Goal: Information Seeking & Learning: Learn about a topic

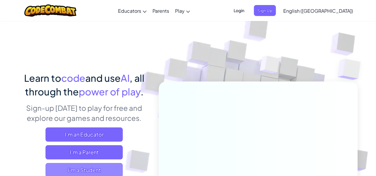
click at [99, 171] on span "I'm a Student" at bounding box center [83, 170] width 77 height 14
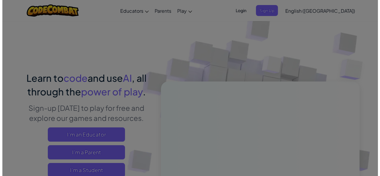
scroll to position [1, 0]
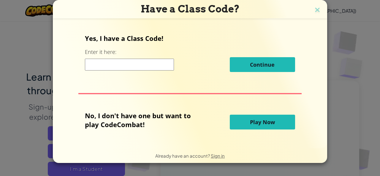
click at [253, 118] on button "Play Now" at bounding box center [262, 122] width 65 height 15
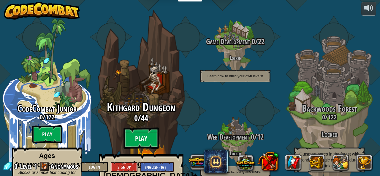
click at [136, 128] on btn "Play" at bounding box center [142, 138] width 36 height 21
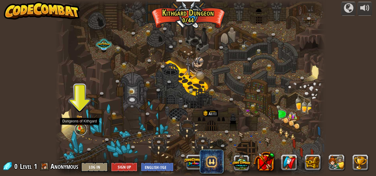
drag, startPoint x: 82, startPoint y: 132, endPoint x: 81, endPoint y: 127, distance: 4.6
click at [82, 131] on link at bounding box center [81, 130] width 12 height 12
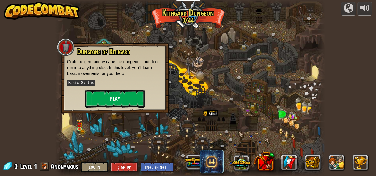
click at [97, 100] on button "Play" at bounding box center [114, 99] width 59 height 18
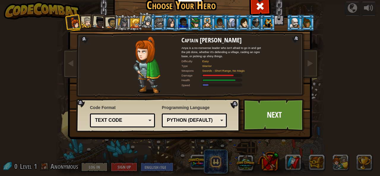
click at [106, 26] on div at bounding box center [111, 23] width 11 height 11
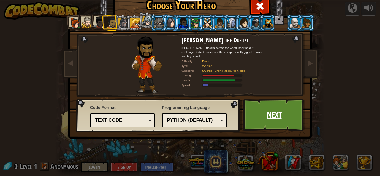
click at [285, 111] on link "Next" at bounding box center [274, 115] width 62 height 33
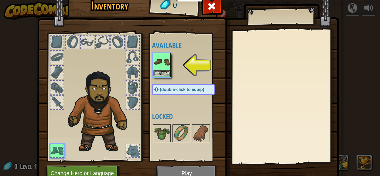
click at [155, 64] on img at bounding box center [162, 62] width 17 height 17
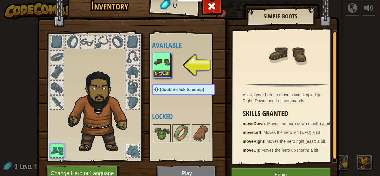
click at [267, 167] on img at bounding box center [188, 80] width 302 height 216
click at [267, 170] on button "Equip" at bounding box center [281, 175] width 100 height 15
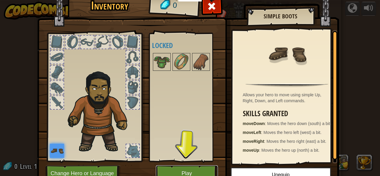
click at [174, 171] on button "Play" at bounding box center [187, 174] width 62 height 16
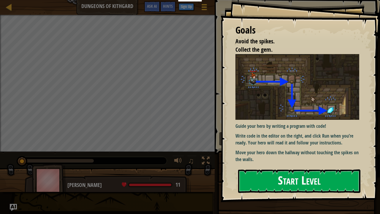
click at [275, 171] on button "Start Level" at bounding box center [299, 180] width 122 height 23
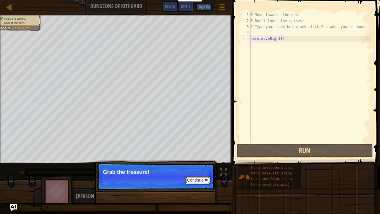
click at [202, 176] on button "Continue" at bounding box center [197, 180] width 25 height 8
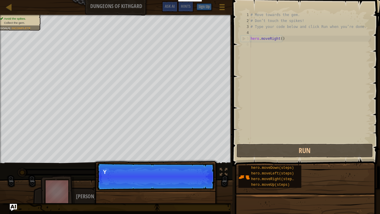
scroll to position [3, 0]
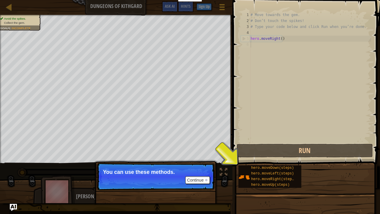
click at [256, 104] on div "# Move towards the gem. # Don’t touch the spikes! # Type your code below and cl…" at bounding box center [311, 83] width 122 height 143
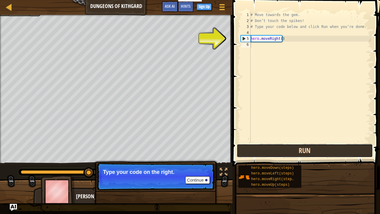
click at [310, 146] on button "Run" at bounding box center [305, 151] width 136 height 14
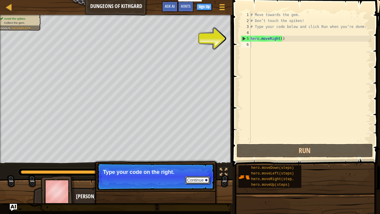
click at [202, 176] on button "Continue" at bounding box center [197, 180] width 25 height 8
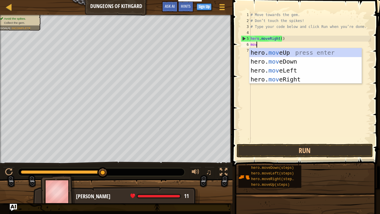
type textarea "move"
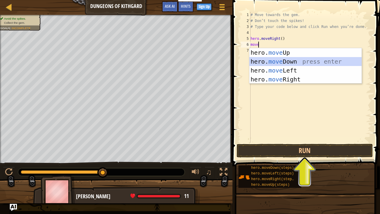
drag, startPoint x: 278, startPoint y: 59, endPoint x: 280, endPoint y: 61, distance: 3.6
click at [280, 61] on div "hero. move Up press enter hero. move Down press enter hero. move Left press ent…" at bounding box center [306, 74] width 112 height 53
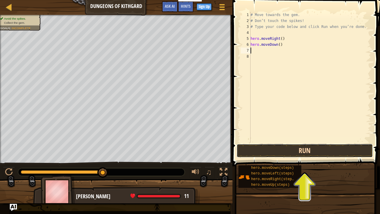
click at [326, 152] on button "Run" at bounding box center [305, 151] width 136 height 14
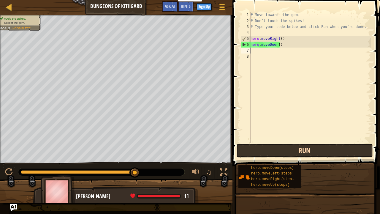
type textarea "l"
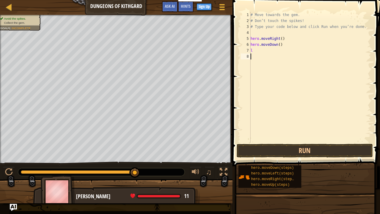
click at [259, 63] on div "# Move towards the gem. # Don’t touch the spikes! # Type your code below and cl…" at bounding box center [311, 83] width 122 height 143
click at [289, 150] on button "Run" at bounding box center [305, 151] width 136 height 14
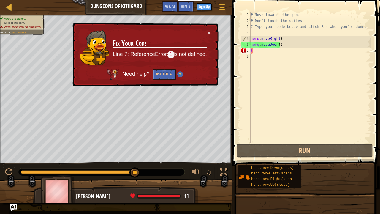
click at [261, 51] on div "# Move towards the gem. # Don’t touch the spikes! # Type your code below and cl…" at bounding box center [311, 83] width 122 height 143
type textarea "l"
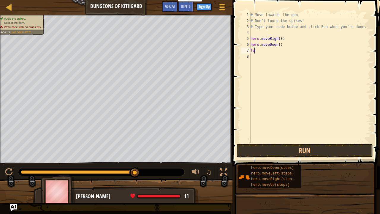
type textarea "l"
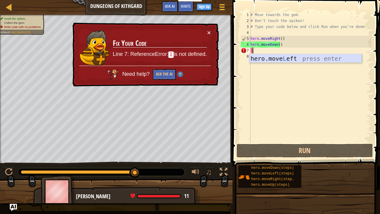
click at [264, 58] on div "hero.move L eft press enter" at bounding box center [306, 67] width 112 height 27
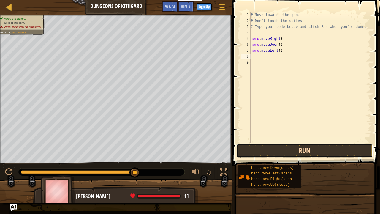
click at [287, 148] on button "Run" at bounding box center [305, 151] width 136 height 14
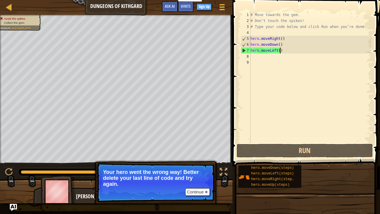
click at [283, 52] on div "# Move towards the gem. # Don’t touch the spikes! # Type your code below and cl…" at bounding box center [311, 83] width 122 height 143
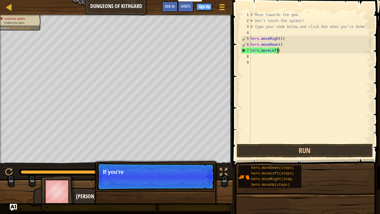
type textarea "hero.mov"
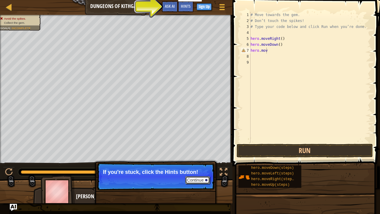
drag, startPoint x: 200, startPoint y: 178, endPoint x: 205, endPoint y: 177, distance: 4.7
click at [201, 176] on button "Continue" at bounding box center [197, 180] width 25 height 8
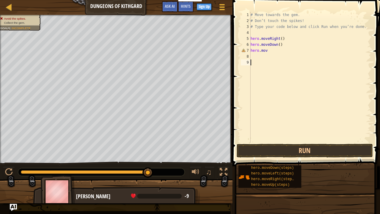
click at [272, 142] on div "# Move towards the gem. # Don’t touch the spikes! # Type your code below and cl…" at bounding box center [311, 83] width 122 height 143
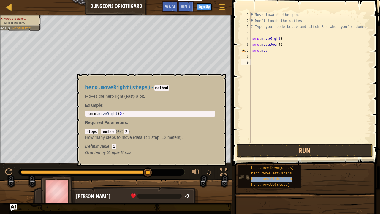
click at [280, 176] on span "hero.moveRight(steps)" at bounding box center [273, 179] width 45 height 4
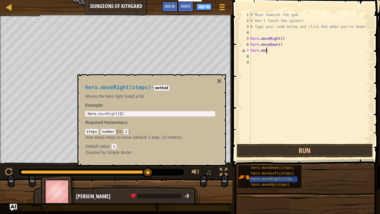
click at [269, 50] on div "# Move towards the gem. # Don’t touch the spikes! # Type your code below and cl…" at bounding box center [311, 83] width 122 height 143
type textarea "hero.move"
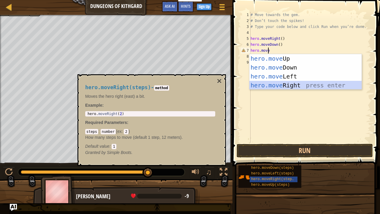
click at [281, 85] on div "hero.move Up press enter hero.move Down press enter hero.move Left press enter …" at bounding box center [306, 80] width 112 height 53
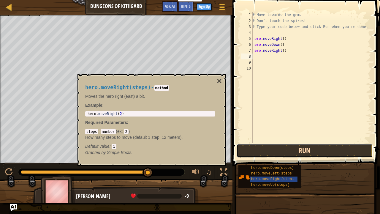
click at [293, 153] on button "Run" at bounding box center [305, 151] width 136 height 14
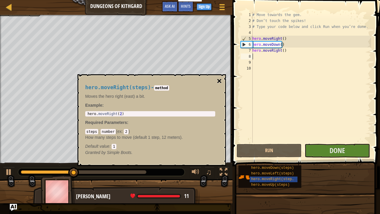
click at [218, 79] on button "×" at bounding box center [219, 81] width 5 height 8
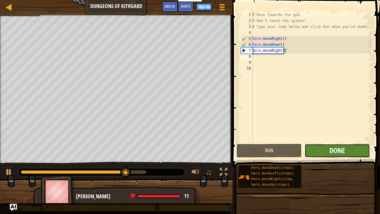
click at [339, 148] on span "Done" at bounding box center [337, 151] width 15 height 10
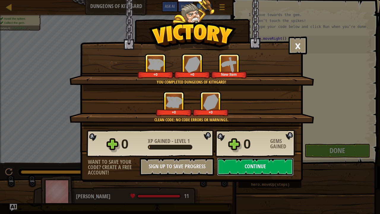
click at [235, 171] on button "Continue" at bounding box center [255, 167] width 77 height 18
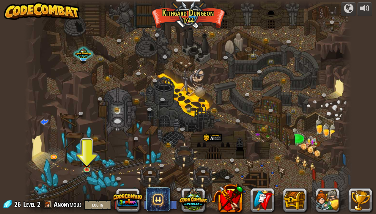
click at [81, 163] on div at bounding box center [187, 107] width 327 height 214
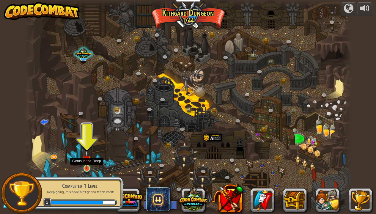
click at [89, 166] on img at bounding box center [87, 159] width 8 height 18
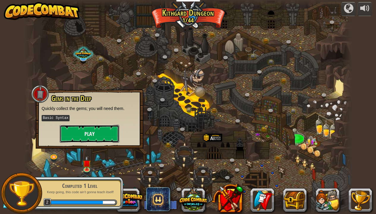
click at [99, 137] on button "Play" at bounding box center [89, 134] width 59 height 18
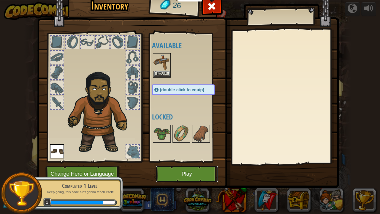
click at [164, 169] on button "Play" at bounding box center [187, 174] width 62 height 16
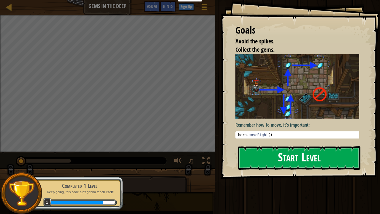
click at [277, 146] on button "Start Level" at bounding box center [299, 157] width 122 height 23
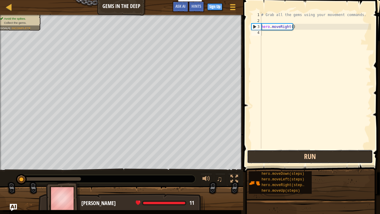
click at [302, 157] on button "Run" at bounding box center [310, 157] width 126 height 14
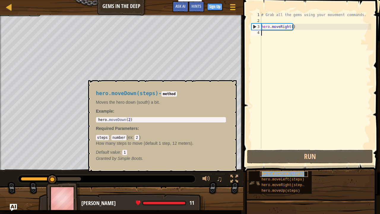
click at [280, 173] on span "hero.moveDown(steps)" at bounding box center [283, 174] width 43 height 4
click at [229, 87] on button "×" at bounding box center [230, 87] width 5 height 8
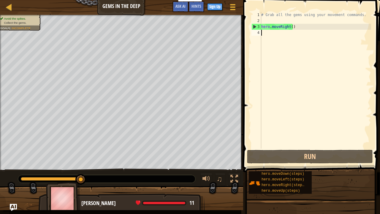
click at [264, 32] on div "# Grab all the gems using your movement commands. hero . moveRight ( )" at bounding box center [315, 86] width 111 height 149
type textarea "d"
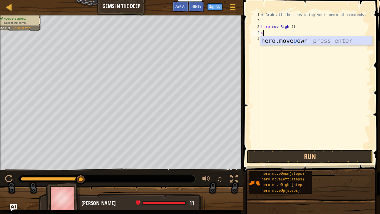
click at [273, 38] on div "hero.move D own press enter" at bounding box center [316, 49] width 112 height 27
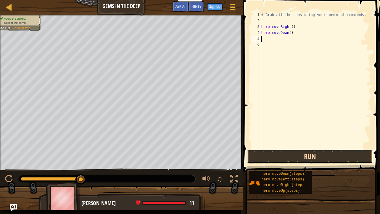
click at [324, 158] on button "Run" at bounding box center [310, 157] width 126 height 14
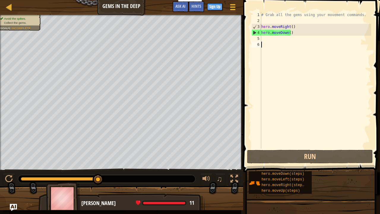
click at [263, 42] on div "# Grab all the gems using your movement commands. hero . moveRight ( ) hero . m…" at bounding box center [315, 86] width 111 height 149
click at [264, 38] on div "# Grab all the gems using your movement commands. hero . moveRight ( ) hero . m…" at bounding box center [315, 86] width 111 height 149
type textarea "u"
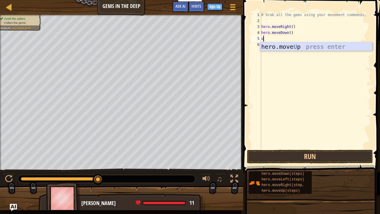
click at [270, 44] on div "hero.move U p press enter" at bounding box center [316, 55] width 112 height 27
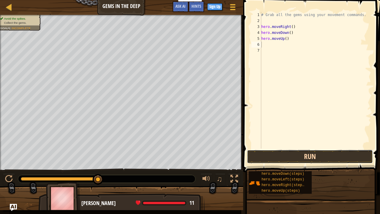
click at [309, 154] on button "Run" at bounding box center [310, 157] width 126 height 14
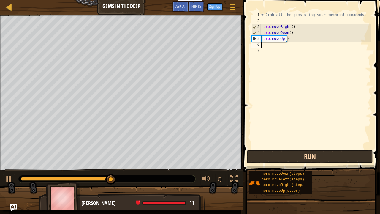
type textarea "l"
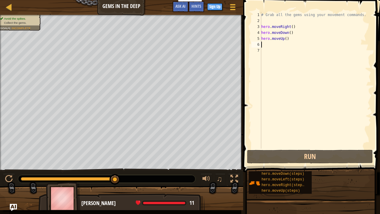
type textarea "r"
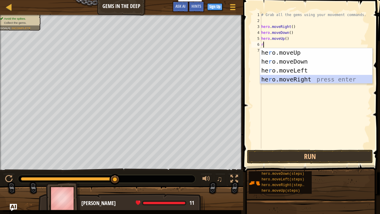
click at [287, 80] on div "he r o.moveUp press enter he r o.moveDown press enter he r o.moveLeft press ent…" at bounding box center [316, 74] width 112 height 53
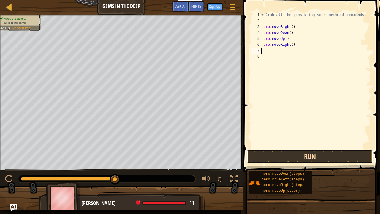
click at [311, 157] on button "Run" at bounding box center [310, 157] width 126 height 14
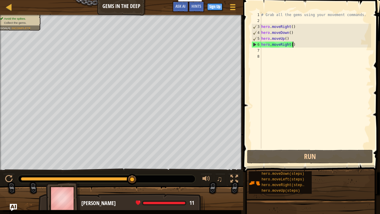
click at [297, 46] on div "# Grab all the gems using your movement commands. hero . moveRight ( ) hero . m…" at bounding box center [315, 86] width 111 height 149
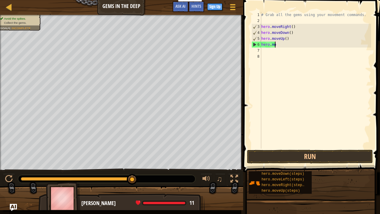
type textarea "h"
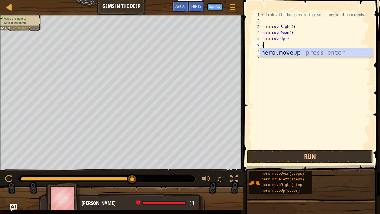
type textarea "up"
click at [302, 51] on div "hero.move Up press enter" at bounding box center [316, 61] width 112 height 27
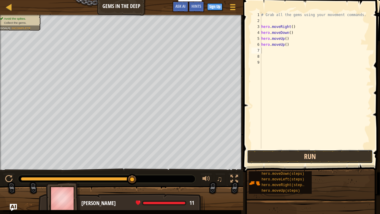
click at [294, 151] on button "Run" at bounding box center [310, 157] width 126 height 14
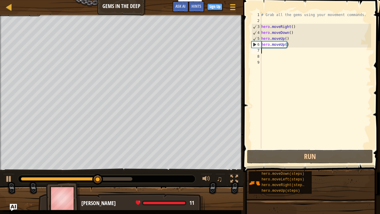
type textarea "r"
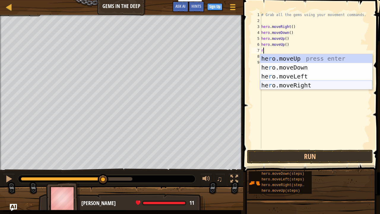
click at [270, 84] on div "he r o.moveUp press enter he r o.moveDown press enter he r o.moveLeft press ent…" at bounding box center [316, 80] width 112 height 53
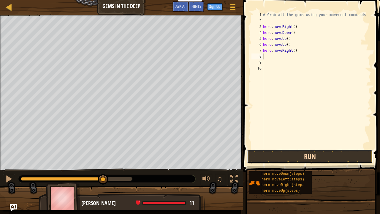
click at [302, 154] on button "Run" at bounding box center [310, 157] width 126 height 14
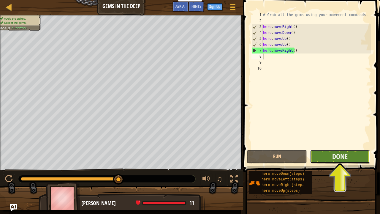
click at [354, 152] on button "Done" at bounding box center [340, 157] width 60 height 14
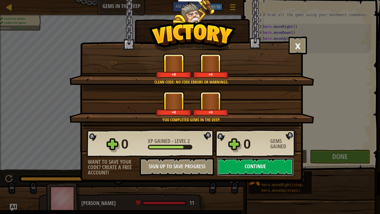
click at [260, 171] on button "Continue" at bounding box center [255, 167] width 77 height 18
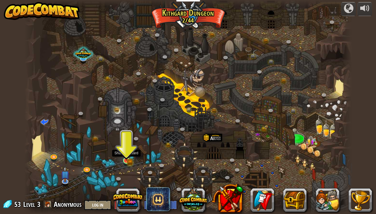
click at [126, 157] on img at bounding box center [126, 152] width 8 height 18
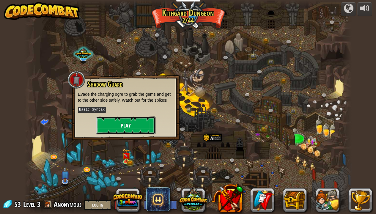
click at [114, 125] on button "Play" at bounding box center [125, 125] width 59 height 18
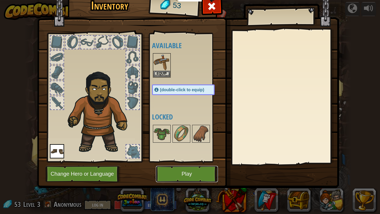
click at [174, 167] on button "Play" at bounding box center [187, 174] width 62 height 16
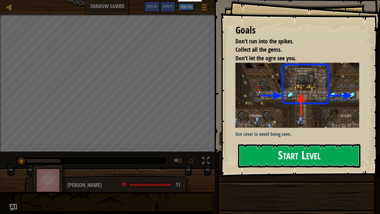
click at [261, 151] on button "Start Level" at bounding box center [299, 155] width 122 height 23
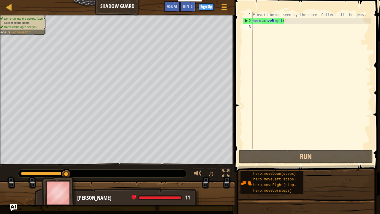
type textarea "r"
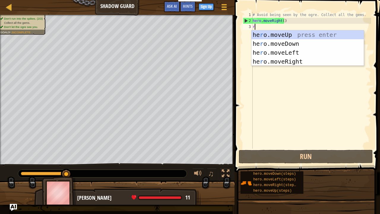
scroll to position [3, 0]
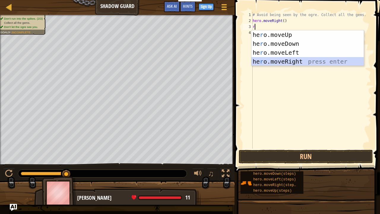
click at [267, 63] on div "he r o.moveUp press enter he r o.moveDown press enter he r o.moveLeft press ent…" at bounding box center [308, 56] width 112 height 53
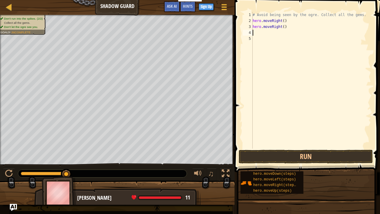
click at [287, 28] on div "# Avoid being seen by the ogre. Collect all the gems. hero . moveRight ( ) hero…" at bounding box center [312, 86] width 120 height 149
type textarea "h"
type textarea "u"
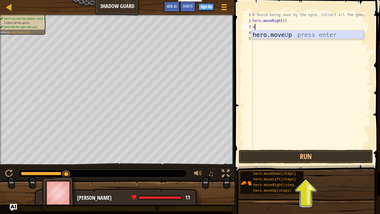
click at [287, 32] on div "hero.move U p press enter" at bounding box center [308, 43] width 112 height 27
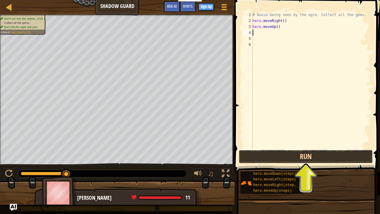
click at [303, 158] on button "Run" at bounding box center [306, 157] width 134 height 14
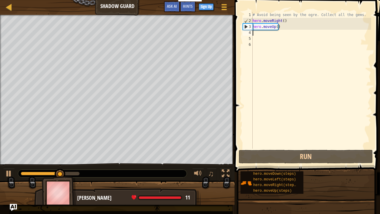
click at [278, 32] on div "# Avoid being seen by the ogre. Collect all the gems. hero . moveRight ( ) hero…" at bounding box center [312, 86] width 120 height 149
click at [277, 33] on div "# Avoid being seen by the ogre. Collect all the gems. hero . moveRight ( ) hero…" at bounding box center [312, 86] width 120 height 149
click at [261, 34] on div "# Avoid being seen by the ogre. Collect all the gems. hero . moveRight ( ) hero…" at bounding box center [312, 86] width 120 height 149
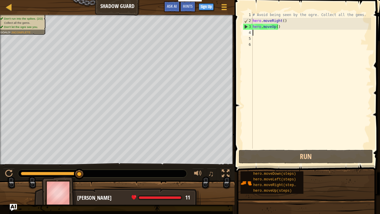
type textarea "r"
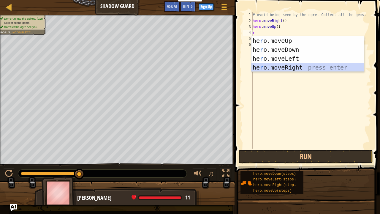
click at [277, 67] on div "he r o.moveUp press enter he r o.moveDown press enter he r o.moveLeft press ent…" at bounding box center [308, 62] width 112 height 53
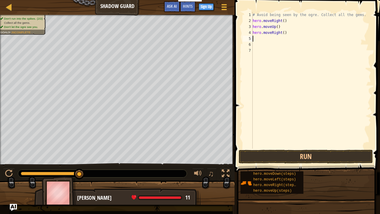
type textarea "d"
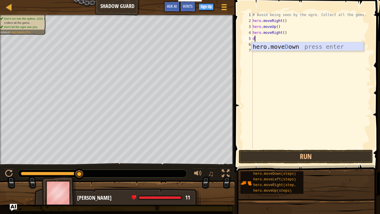
click at [267, 44] on div "hero.move D own press enter" at bounding box center [308, 55] width 112 height 27
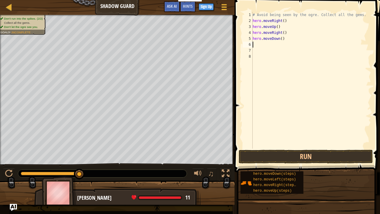
click at [268, 46] on div "# Avoid being seen by the ogre. Collect all the gems. hero . moveRight ( ) hero…" at bounding box center [312, 86] width 120 height 149
type textarea "r"
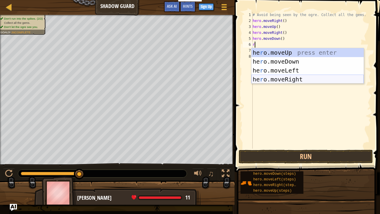
click at [280, 78] on div "he r o.moveUp press enter he r o.moveDown press enter he r o.moveLeft press ent…" at bounding box center [308, 74] width 112 height 53
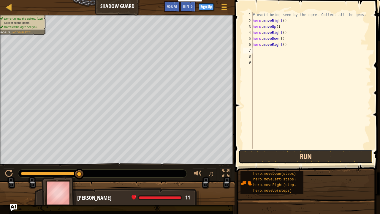
click at [297, 153] on button "Run" at bounding box center [306, 157] width 134 height 14
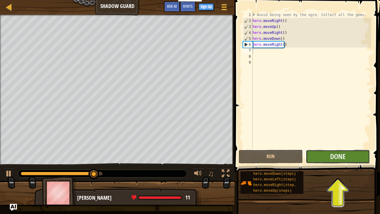
click at [320, 162] on button "Done" at bounding box center [338, 157] width 64 height 14
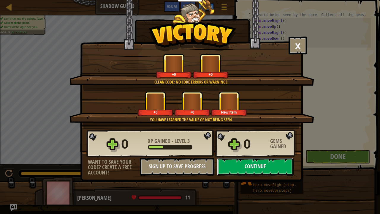
click at [272, 161] on button "Continue" at bounding box center [255, 167] width 77 height 18
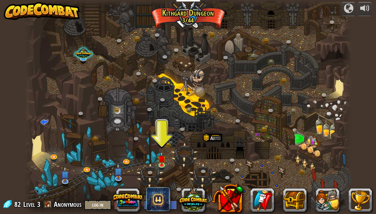
click at [162, 147] on div at bounding box center [187, 107] width 327 height 214
click at [162, 155] on img at bounding box center [161, 155] width 8 height 18
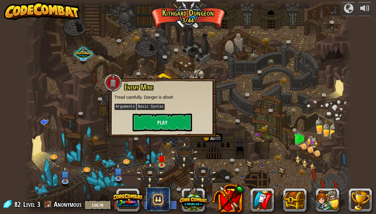
click at [160, 133] on div "Enemy Mine Tread carefully. Danger is afoot! Arguments Basic Syntax Play" at bounding box center [162, 107] width 108 height 59
click at [165, 129] on button "Play" at bounding box center [162, 123] width 59 height 18
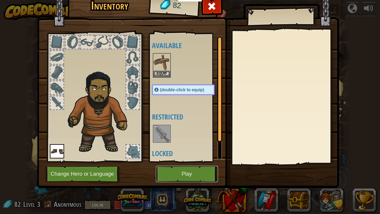
click at [187, 173] on button "Play" at bounding box center [187, 174] width 62 height 16
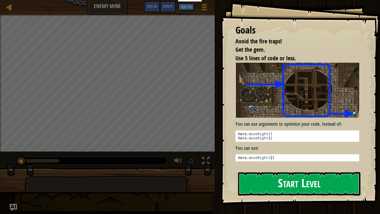
click at [274, 175] on button "Start Level" at bounding box center [299, 183] width 122 height 23
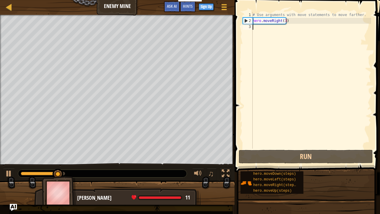
type textarea "u"
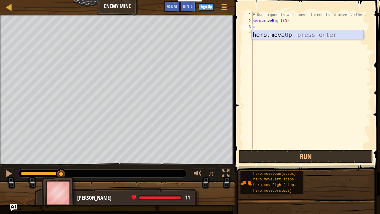
click at [263, 37] on div "hero.move U p press enter" at bounding box center [308, 43] width 112 height 27
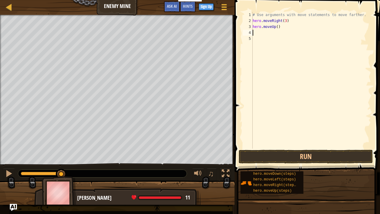
type textarea "r"
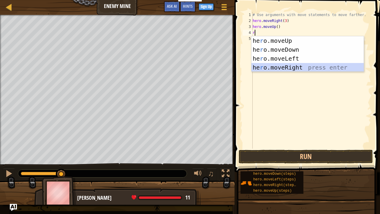
click at [278, 67] on div "he r o.moveUp press enter he r o.moveDown press enter he r o.moveLeft press ent…" at bounding box center [308, 62] width 112 height 53
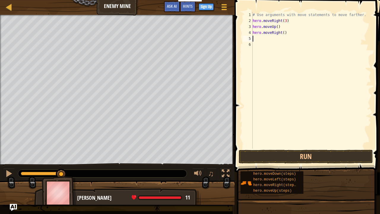
click at [256, 39] on div "# Use arguments with move statements to move farther. hero . moveRight ( 3 ) he…" at bounding box center [312, 86] width 120 height 149
type textarea "d"
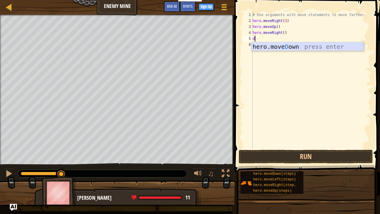
click at [263, 44] on div "hero.move D own press enter" at bounding box center [308, 55] width 112 height 27
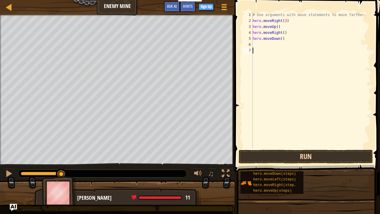
drag, startPoint x: 329, startPoint y: 155, endPoint x: 330, endPoint y: 158, distance: 3.3
click at [330, 158] on div "1 2 3 4 5 6 7 # Use arguments with move statements to move farther. hero . move…" at bounding box center [306, 98] width 147 height 190
click at [329, 156] on button "Run" at bounding box center [306, 157] width 134 height 14
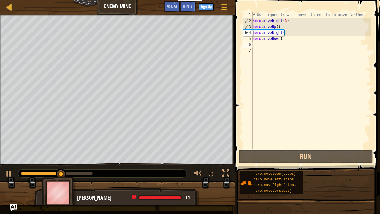
click at [257, 45] on div "# Use arguments with move statements to move farther. hero . moveRight ( 3 ) he…" at bounding box center [312, 86] width 120 height 149
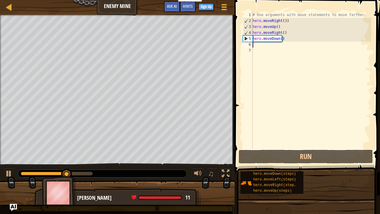
type textarea "d"
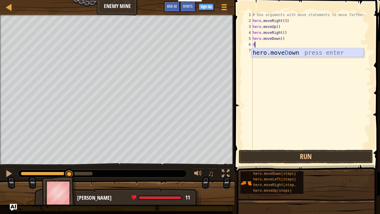
click at [267, 53] on div "hero.move D own press enter" at bounding box center [308, 61] width 112 height 27
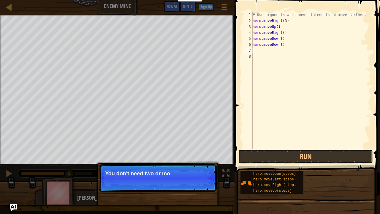
click at [264, 50] on div "# Use arguments with move statements to move farther. hero . moveRight ( 3 ) he…" at bounding box center [312, 86] width 120 height 149
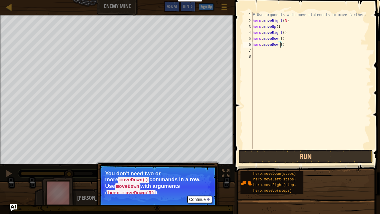
click at [280, 44] on div "# Use arguments with move statements to move farther. hero . moveRight ( 3 ) he…" at bounding box center [312, 86] width 120 height 149
click at [283, 44] on div "# Use arguments with move statements to move farther. hero . moveRight ( 3 ) he…" at bounding box center [312, 86] width 120 height 149
type textarea "h"
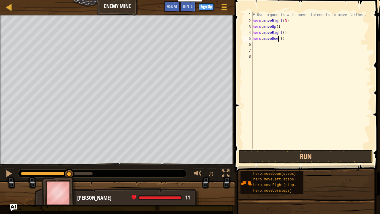
click at [279, 38] on div "# Use arguments with move statements to move farther. hero . moveRight ( 3 ) he…" at bounding box center [312, 86] width 120 height 149
click at [280, 39] on div "# Use arguments with move statements to move farther. hero . moveRight ( 3 ) he…" at bounding box center [312, 86] width 120 height 149
type textarea "hero.moveDown(3)"
click at [262, 47] on div "# Use arguments with move statements to move farther. hero . moveRight ( 3 ) he…" at bounding box center [312, 86] width 120 height 149
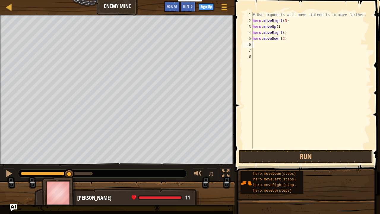
scroll to position [3, 0]
type textarea "r"
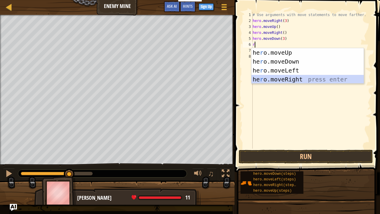
click at [271, 75] on div "he r o.moveUp press enter he r o.moveDown press enter he r o.moveLeft press ent…" at bounding box center [308, 74] width 112 height 53
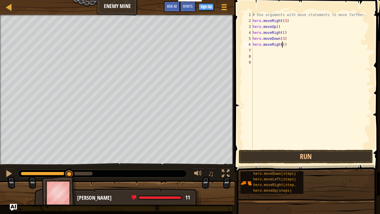
click at [282, 45] on div "# Use arguments with move statements to move farther. hero . moveRight ( 3 ) he…" at bounding box center [312, 86] width 120 height 149
click at [275, 152] on button "Run" at bounding box center [306, 157] width 134 height 14
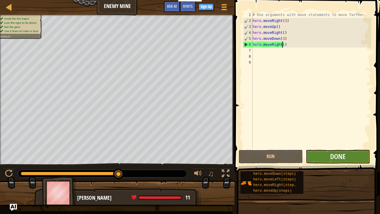
scroll to position [3, 2]
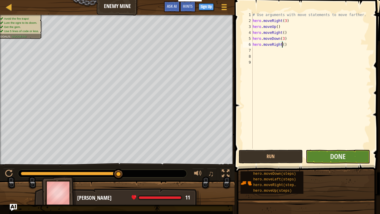
type textarea "hero.moveRight(3)"
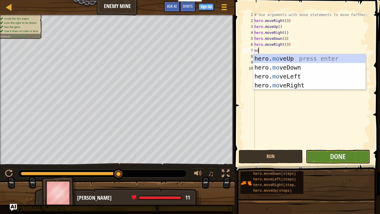
type textarea "moe"
click at [308, 60] on div "hero. mo v e Up press enter hero. mo v e Down press enter hero. mo v e Left pre…" at bounding box center [309, 80] width 112 height 53
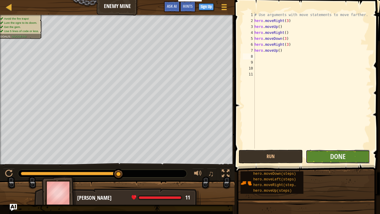
click at [347, 159] on button "Done" at bounding box center [338, 157] width 64 height 14
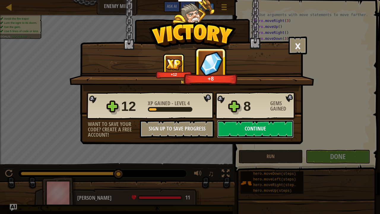
click at [270, 128] on button "Continue" at bounding box center [255, 129] width 77 height 18
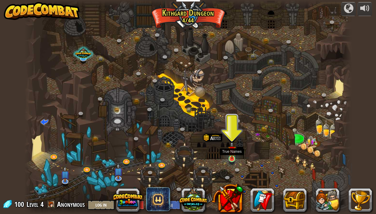
click at [234, 152] on img at bounding box center [232, 150] width 8 height 18
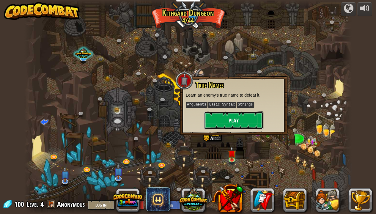
click at [237, 124] on button "Play" at bounding box center [233, 120] width 59 height 18
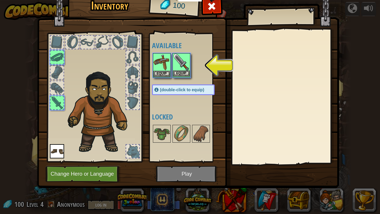
click at [177, 59] on img at bounding box center [181, 62] width 17 height 17
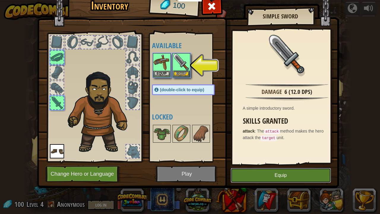
click at [249, 173] on button "Equip" at bounding box center [281, 175] width 100 height 15
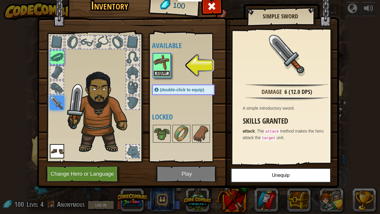
click at [155, 70] on button "Equip" at bounding box center [162, 73] width 17 height 6
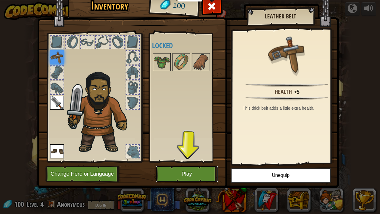
click at [196, 173] on button "Play" at bounding box center [187, 174] width 62 height 16
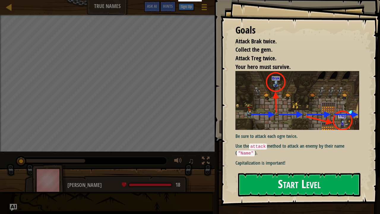
click at [279, 176] on button "Start Level" at bounding box center [299, 184] width 122 height 23
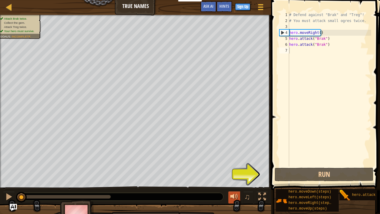
click at [235, 176] on div at bounding box center [235, 197] width 8 height 8
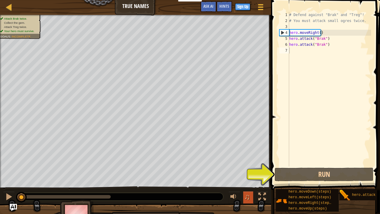
click at [246, 176] on span "♫" at bounding box center [248, 196] width 6 height 9
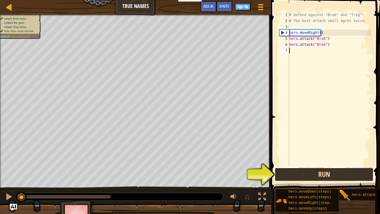
click at [289, 174] on button "Run" at bounding box center [324, 175] width 99 height 14
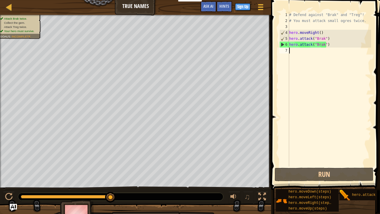
type textarea "r"
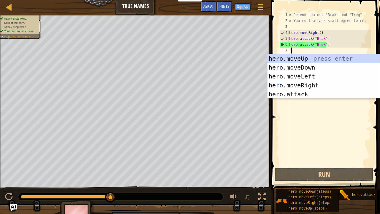
scroll to position [3, 0]
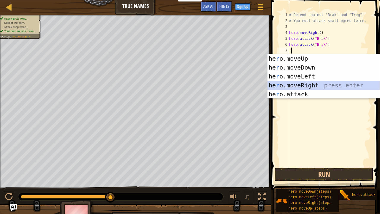
click at [297, 85] on div "he r o.moveUp press enter he r o.moveDown press enter he r o.moveLeft press ent…" at bounding box center [324, 85] width 112 height 62
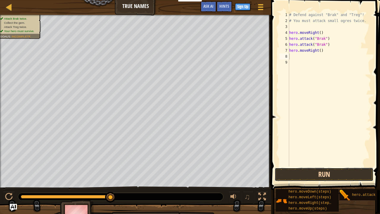
click at [320, 171] on button "Run" at bounding box center [324, 175] width 99 height 14
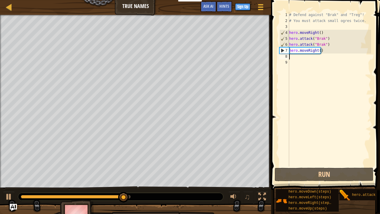
click at [291, 56] on div "# Defend against "Brak" and "Treg"! # You must attack small ogres twice. hero .…" at bounding box center [329, 95] width 83 height 166
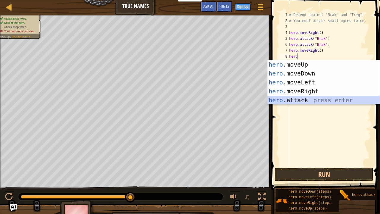
click at [298, 102] on div "hero .moveUp press enter hero .moveDown press enter hero .moveLeft press enter …" at bounding box center [324, 91] width 112 height 62
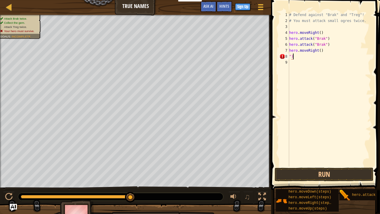
click at [310, 59] on div "# Defend against "Brak" and "Treg"! # You must attack small ogres twice. hero .…" at bounding box center [329, 95] width 83 height 166
type textarea """
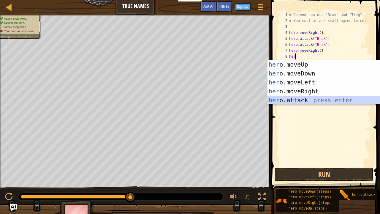
click at [294, 99] on div "her o.moveUp press enter her o.moveDown press enter her o.moveLeft press enter …" at bounding box center [324, 91] width 112 height 62
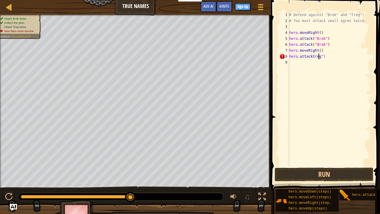
scroll to position [3, 2]
click at [311, 56] on div "# Defend against "Brak" and "Treg"! # You must attack small ogres twice. hero .…" at bounding box center [329, 95] width 83 height 166
type textarea "hero.attactreg")"
click at [324, 63] on div "# Defend against "Brak" and "Treg"! # You must attack small ogres twice. hero .…" at bounding box center [329, 95] width 83 height 166
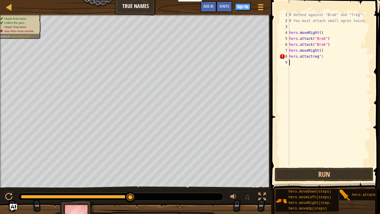
scroll to position [3, 0]
click at [323, 59] on div "# Defend against "Brak" and "Treg"! # You must attack small ogres twice. hero .…" at bounding box center [329, 95] width 83 height 166
type textarea "h"
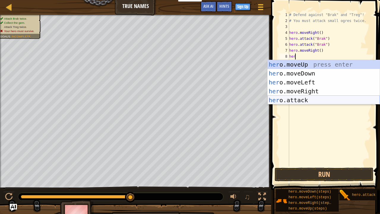
click at [309, 98] on div "her o.moveUp press enter her o.moveDown press enter her o.moveLeft press enter …" at bounding box center [324, 91] width 112 height 62
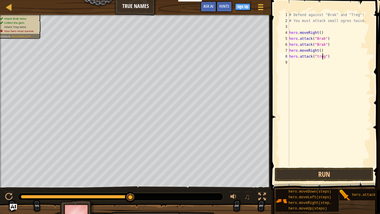
scroll to position [3, 2]
click at [325, 173] on button "Run" at bounding box center [324, 175] width 99 height 14
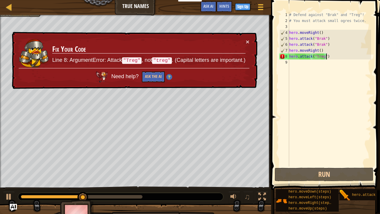
click at [330, 54] on div "# Defend against "Brak" and "Treg"! # You must attack small ogres twice. hero .…" at bounding box center [329, 95] width 83 height 166
click at [330, 58] on div "# Defend against "Brak" and "Treg"! # You must attack small ogres twice. hero .…" at bounding box center [329, 95] width 83 height 166
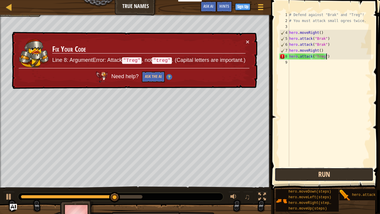
click at [332, 175] on button "Run" at bounding box center [324, 175] width 99 height 14
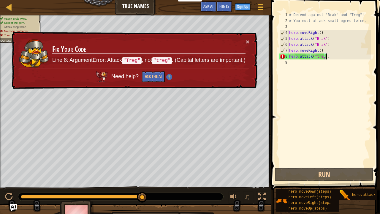
click at [316, 55] on div "# Defend against "Brak" and "Treg"! # You must attack small ogres twice. hero .…" at bounding box center [329, 95] width 83 height 166
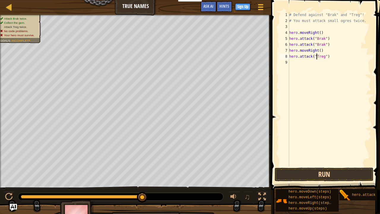
type textarea "hero.attack("Treg")"
click at [327, 174] on button "Run" at bounding box center [324, 175] width 99 height 14
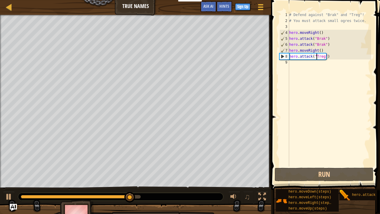
click at [334, 57] on div "# Defend against "Brak" and "Treg"! # You must attack small ogres twice. hero .…" at bounding box center [329, 95] width 83 height 166
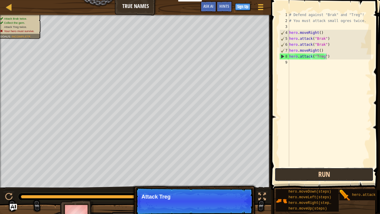
click at [322, 171] on button "Run" at bounding box center [324, 175] width 99 height 14
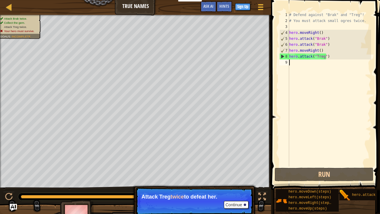
click at [295, 64] on div "# Defend against "Brak" and "Treg"! # You must attack small ogres twice. hero .…" at bounding box center [329, 95] width 83 height 166
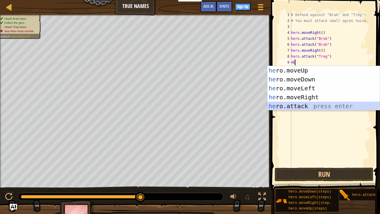
click at [291, 102] on div "he ro.moveUp press enter he ro.moveDown press enter he ro.moveLeft press enter …" at bounding box center [324, 97] width 112 height 62
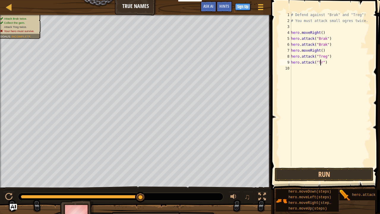
scroll to position [3, 2]
click at [333, 61] on div "# Defend against "Brak" and "Treg"! # You must attack small ogres twice. hero .…" at bounding box center [330, 95] width 81 height 166
type textarea "hero.attack("Treg")"
click at [326, 176] on button "Run" at bounding box center [324, 175] width 99 height 14
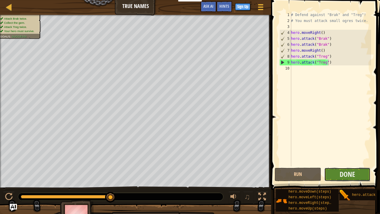
click at [346, 168] on button "Done" at bounding box center [347, 175] width 47 height 14
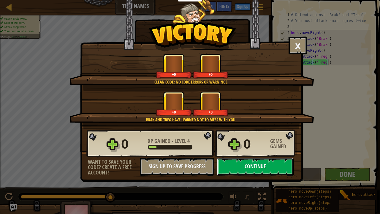
click at [270, 164] on button "Continue" at bounding box center [255, 167] width 77 height 18
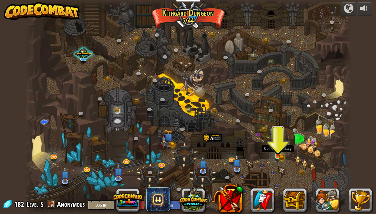
click at [280, 147] on img at bounding box center [278, 148] width 8 height 18
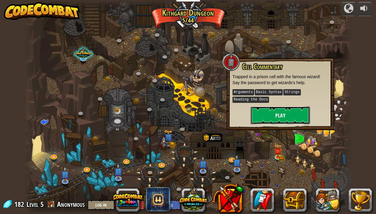
drag, startPoint x: 278, startPoint y: 122, endPoint x: 279, endPoint y: 118, distance: 3.8
click at [279, 118] on button "Play" at bounding box center [279, 115] width 59 height 18
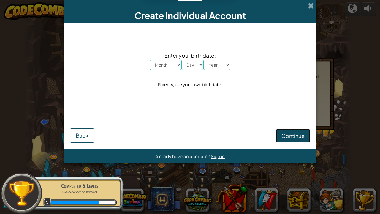
click at [283, 132] on button "Continue" at bounding box center [293, 136] width 34 height 14
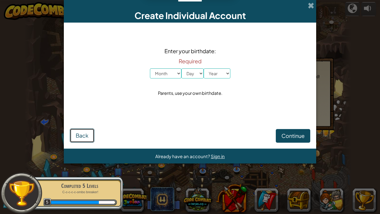
drag, startPoint x: 70, startPoint y: 138, endPoint x: 73, endPoint y: 137, distance: 3.2
click at [73, 137] on button "Back" at bounding box center [82, 135] width 25 height 14
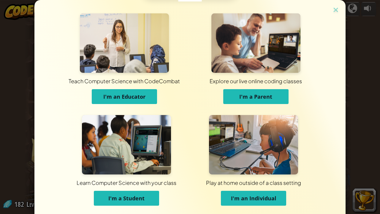
click at [257, 176] on button "I'm an Individual" at bounding box center [253, 198] width 65 height 15
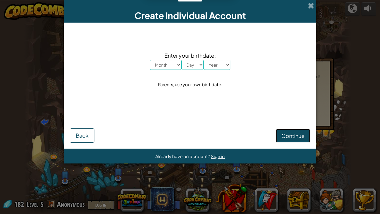
click at [302, 137] on span "Continue" at bounding box center [293, 135] width 23 height 7
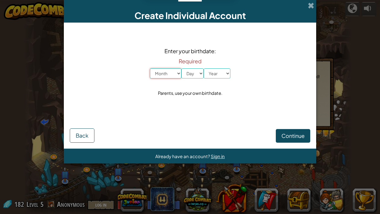
click at [178, 77] on select "Month January February March April May June July August September October Novem…" at bounding box center [165, 73] width 31 height 10
select select "10"
click at [150, 68] on select "Month January February March April May June July August September October Novem…" at bounding box center [165, 73] width 31 height 10
click at [201, 72] on select "Day 1 2 3 4 5 6 7 8 9 10 11 12 13 14 15 16 17 18 19 20 21 22 23 24 25 26 27 28 …" at bounding box center [193, 73] width 22 height 10
select select "13"
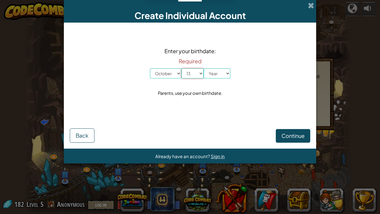
click at [182, 68] on select "Day 1 2 3 4 5 6 7 8 9 10 11 12 13 14 15 16 17 18 19 20 21 22 23 24 25 26 27 28 …" at bounding box center [193, 73] width 22 height 10
click at [228, 72] on select "Year 2025 2024 2023 2022 2021 2020 2019 2018 2017 2016 2015 2014 2013 2012 2011…" at bounding box center [217, 73] width 27 height 10
select select "2011"
click at [204, 68] on select "Year 2025 2024 2023 2022 2021 2020 2019 2018 2017 2016 2015 2014 2013 2012 2011…" at bounding box center [217, 73] width 27 height 10
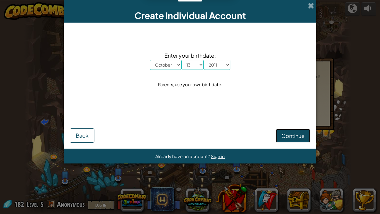
click at [300, 139] on button "Continue" at bounding box center [293, 136] width 34 height 14
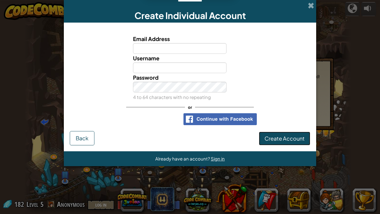
click at [263, 138] on button "Create Account" at bounding box center [284, 139] width 51 height 14
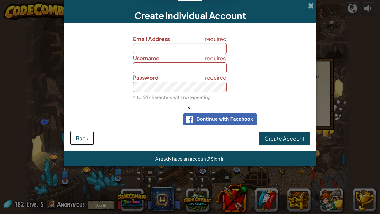
click at [81, 134] on button "Back" at bounding box center [82, 138] width 25 height 14
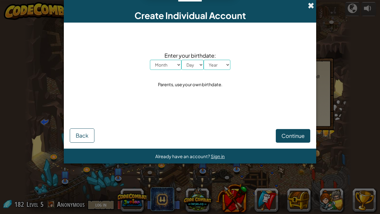
click at [310, 4] on span at bounding box center [311, 5] width 6 height 6
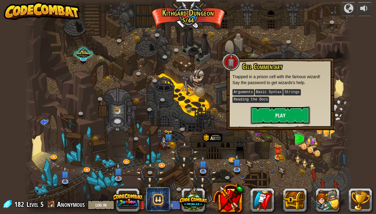
drag, startPoint x: 279, startPoint y: 117, endPoint x: 282, endPoint y: 115, distance: 3.4
click at [282, 115] on button "Play" at bounding box center [279, 115] width 59 height 18
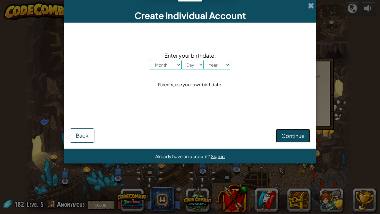
click at [290, 138] on span "Continue" at bounding box center [293, 135] width 23 height 7
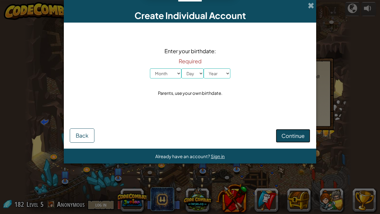
click at [290, 138] on span "Continue" at bounding box center [293, 135] width 23 height 7
click at [73, 135] on button "Back" at bounding box center [82, 135] width 25 height 14
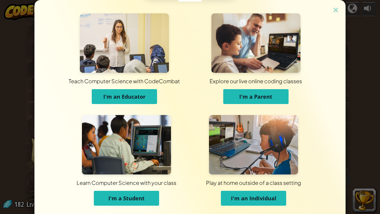
click at [240, 176] on span "I'm an Individual" at bounding box center [253, 198] width 45 height 7
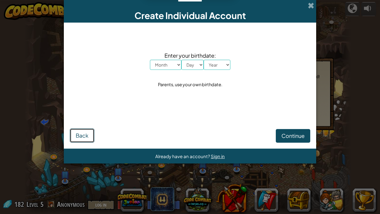
click at [80, 137] on span "Back" at bounding box center [82, 135] width 13 height 7
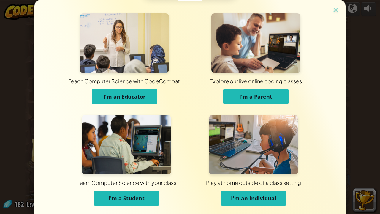
click at [119, 176] on button "I'm a Student" at bounding box center [126, 198] width 65 height 15
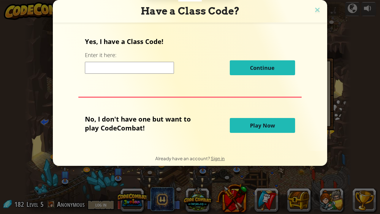
click at [237, 127] on button "Play Now" at bounding box center [262, 125] width 65 height 15
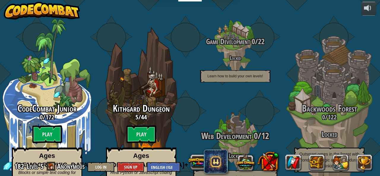
click at [239, 135] on div "Web Development 0 / 12 Locked Learn HTML, scripting and more!" at bounding box center [235, 158] width 113 height 54
click at [238, 152] on h4 "Locked" at bounding box center [235, 155] width 113 height 7
click at [234, 152] on h4 "Locked" at bounding box center [235, 155] width 113 height 7
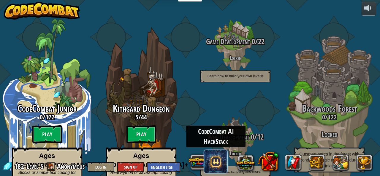
click at [211, 155] on span at bounding box center [216, 162] width 24 height 24
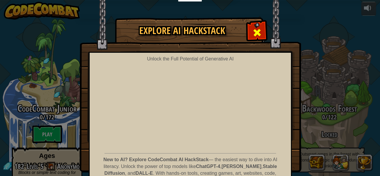
click at [257, 23] on div at bounding box center [257, 32] width 19 height 19
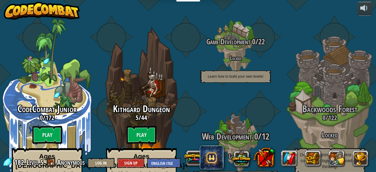
click at [231, 108] on div at bounding box center [235, 142] width 56 height 113
click at [243, 152] on h4 "Locked" at bounding box center [235, 155] width 113 height 7
click at [242, 152] on h4 "Locked" at bounding box center [235, 155] width 113 height 7
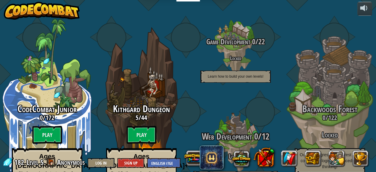
click at [242, 152] on h4 "Locked" at bounding box center [235, 155] width 113 height 7
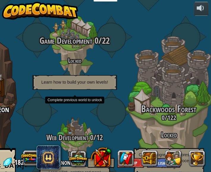
click at [109, 75] on p "Learn how to build your own levels!" at bounding box center [74, 82] width 84 height 15
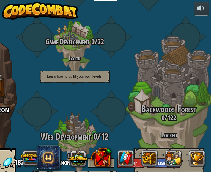
drag, startPoint x: 68, startPoint y: 138, endPoint x: 83, endPoint y: 137, distance: 14.9
click at [83, 152] on h4 "Locked" at bounding box center [74, 155] width 113 height 7
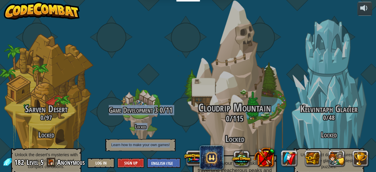
drag, startPoint x: 155, startPoint y: 60, endPoint x: 227, endPoint y: 77, distance: 73.7
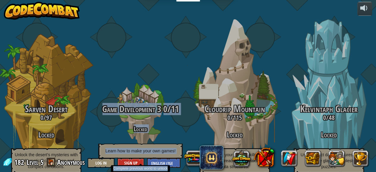
click at [121, 106] on div "Game Development 3 0 / 11 Locked Learn how to make your own games!" at bounding box center [140, 131] width 113 height 54
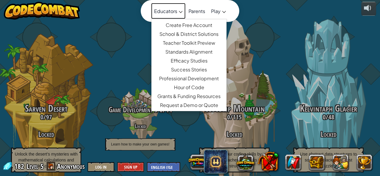
click at [176, 11] on link "Educators" at bounding box center [168, 11] width 34 height 16
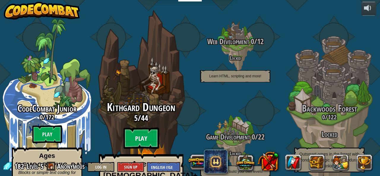
drag, startPoint x: 0, startPoint y: 0, endPoint x: 145, endPoint y: 118, distance: 187.1
click at [145, 128] on btn "Play" at bounding box center [142, 138] width 36 height 21
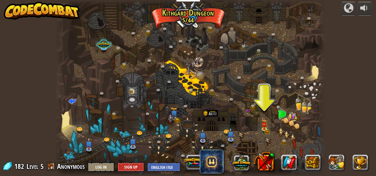
click at [268, 126] on div at bounding box center [190, 88] width 270 height 176
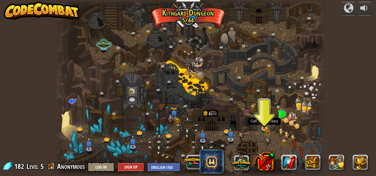
click at [269, 127] on div "Twisted Canyon (Locked) Challenge: collect the most gold using all the programm…" at bounding box center [190, 88] width 270 height 176
click at [263, 124] on img at bounding box center [264, 123] width 4 height 4
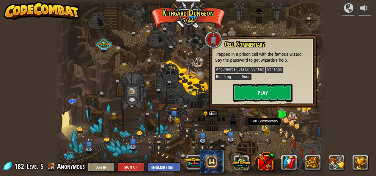
click at [263, 124] on img at bounding box center [264, 123] width 4 height 4
click at [263, 95] on button "Play" at bounding box center [262, 93] width 59 height 18
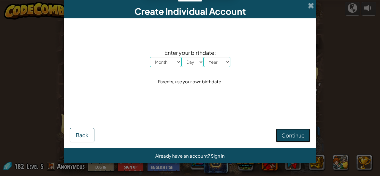
click at [284, 135] on span "Continue" at bounding box center [293, 135] width 23 height 7
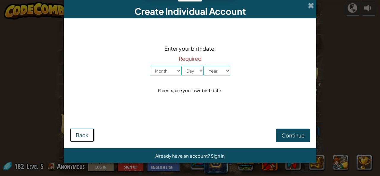
click at [84, 130] on button "Back" at bounding box center [82, 135] width 25 height 14
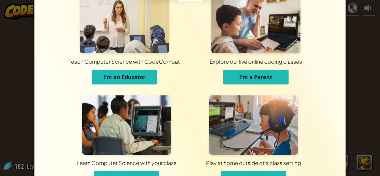
scroll to position [30, 0]
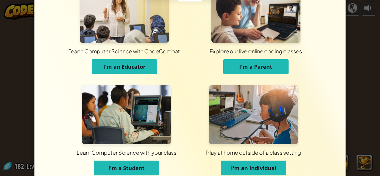
click at [127, 168] on span "I'm a Student" at bounding box center [126, 168] width 36 height 7
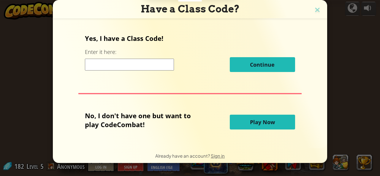
click at [249, 121] on button "Play Now" at bounding box center [262, 122] width 65 height 15
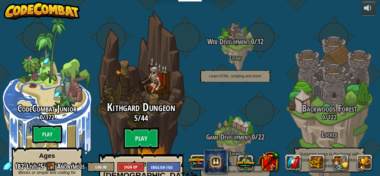
click at [167, 128] on div "Kithgard Dungeon 5 / 44 Play Ages 8+ Real Python or JavaScript coding for every…" at bounding box center [141, 158] width 113 height 113
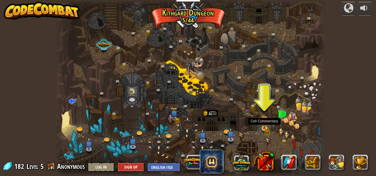
click at [261, 126] on img at bounding box center [264, 122] width 6 height 13
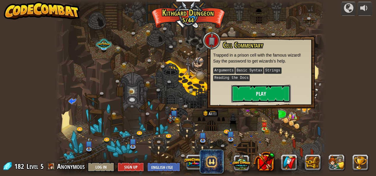
click at [258, 94] on button "Play" at bounding box center [260, 94] width 59 height 18
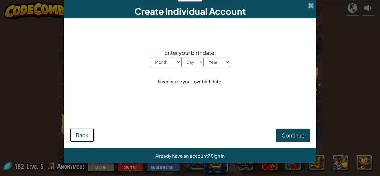
click at [83, 128] on button "Back" at bounding box center [82, 135] width 25 height 14
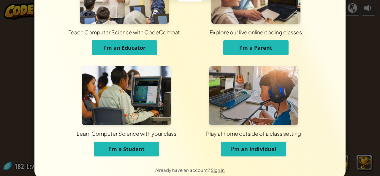
scroll to position [59, 0]
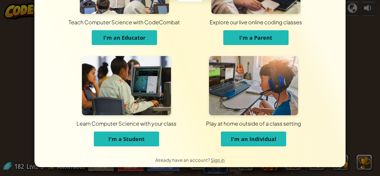
click at [145, 142] on button "I'm a Student" at bounding box center [126, 139] width 65 height 15
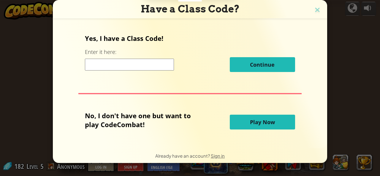
click at [238, 117] on button "Play Now" at bounding box center [262, 122] width 65 height 15
